Goal: Browse casually

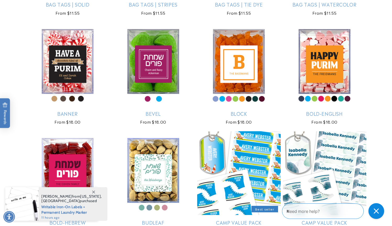
scroll to position [1116, 0]
